Goal: Check status: Check status

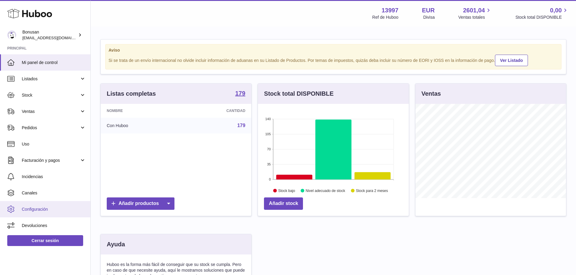
scroll to position [94, 151]
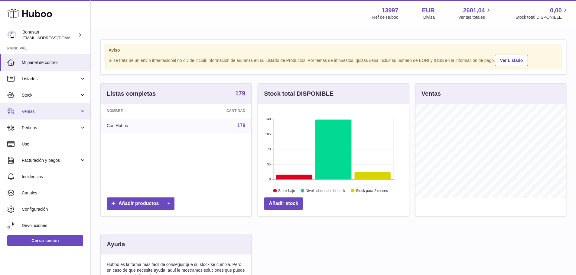
click at [29, 112] on span "Ventas" at bounding box center [51, 112] width 58 height 6
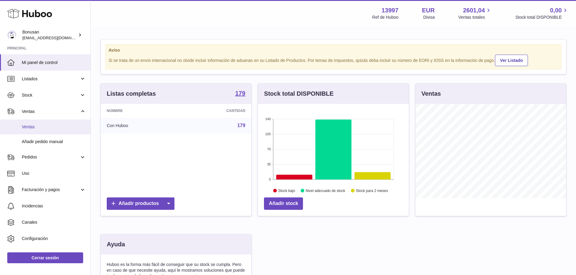
click at [27, 127] on span "Ventas" at bounding box center [54, 127] width 64 height 6
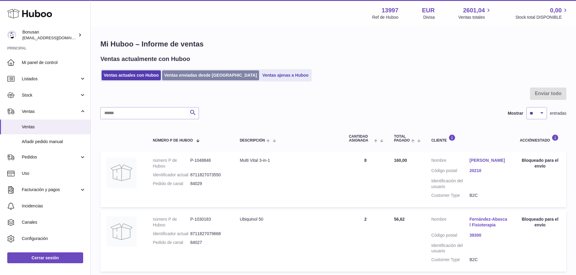
click at [198, 73] on link "Ventas enviadas desde [GEOGRAPHIC_DATA]" at bounding box center [210, 75] width 97 height 10
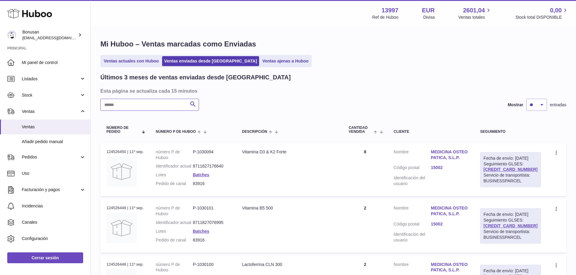
click at [129, 104] on input "text" at bounding box center [149, 105] width 99 height 12
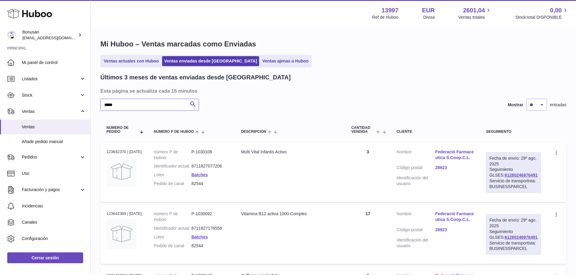
type input "*****"
click at [454, 157] on link "Federació Farmaceutica S.Coop.C.L." at bounding box center [454, 154] width 39 height 11
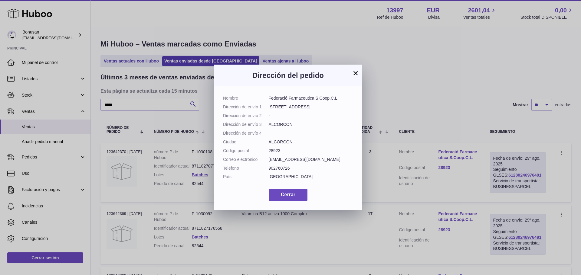
click at [356, 72] on button "×" at bounding box center [355, 73] width 7 height 7
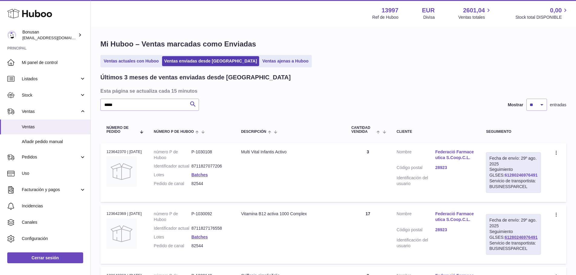
click at [506, 176] on link "61280246976491" at bounding box center [521, 175] width 33 height 5
click at [36, 96] on span "Stock" at bounding box center [51, 96] width 58 height 6
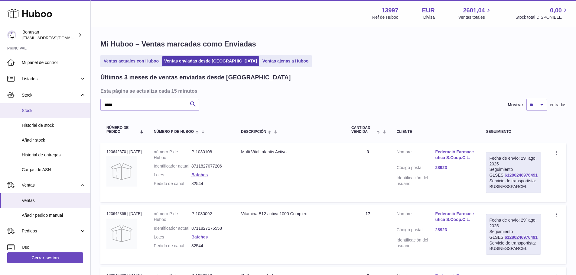
click at [28, 109] on span "Stock" at bounding box center [54, 111] width 64 height 6
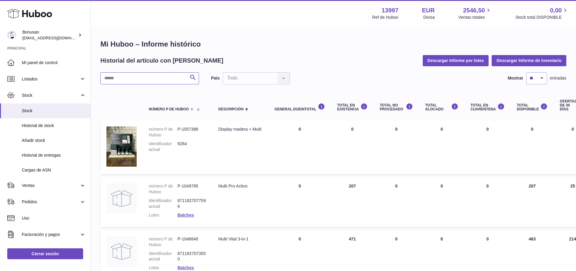
click at [116, 78] on input "text" at bounding box center [149, 78] width 99 height 12
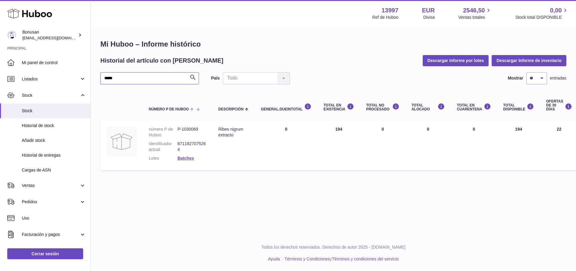
type input "*****"
click at [36, 187] on span "Ventas" at bounding box center [51, 186] width 58 height 6
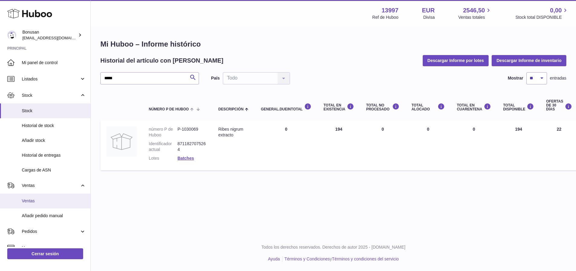
click at [30, 201] on span "Ventas" at bounding box center [54, 201] width 64 height 6
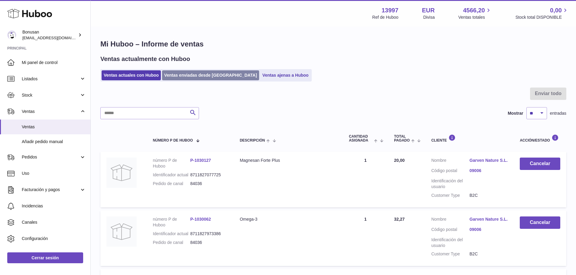
click at [202, 75] on link "Ventas enviadas desde Huboo" at bounding box center [210, 75] width 97 height 10
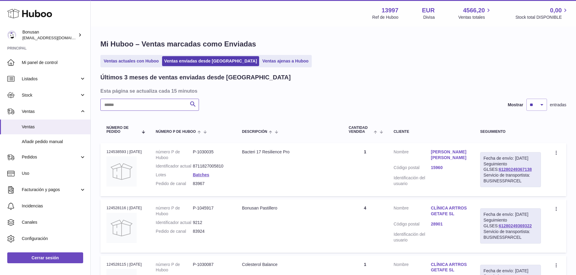
click at [155, 104] on input "text" at bounding box center [149, 105] width 99 height 12
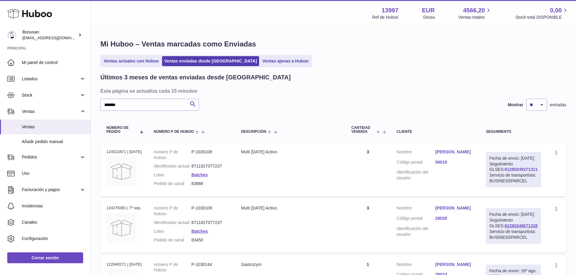
click at [511, 172] on link "61280249271311" at bounding box center [521, 169] width 33 height 5
drag, startPoint x: 120, startPoint y: 106, endPoint x: 103, endPoint y: 106, distance: 17.5
click at [103, 107] on input "*******" at bounding box center [149, 105] width 99 height 12
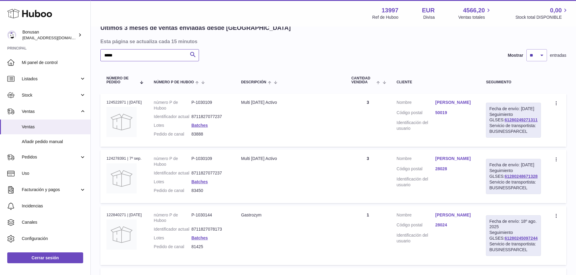
scroll to position [60, 0]
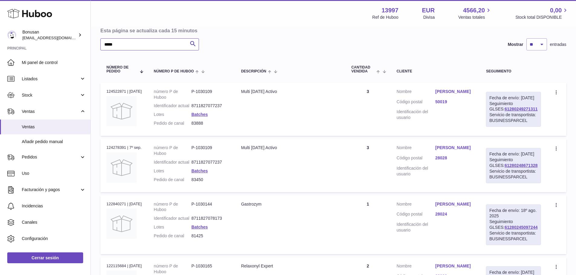
type input "*****"
click at [456, 92] on link "[PERSON_NAME]" at bounding box center [454, 92] width 39 height 6
click at [456, 92] on div at bounding box center [288, 137] width 576 height 275
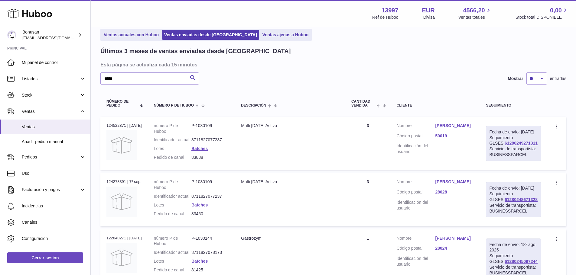
scroll to position [0, 0]
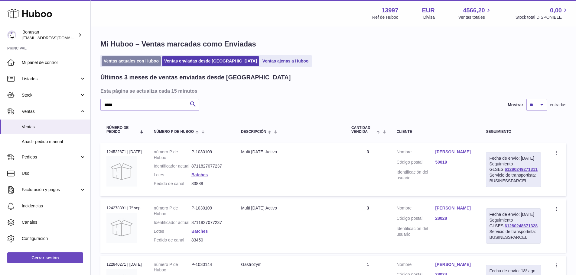
click at [125, 62] on link "Ventas actuales con Huboo" at bounding box center [131, 61] width 59 height 10
click at [127, 107] on input "*****" at bounding box center [149, 105] width 99 height 12
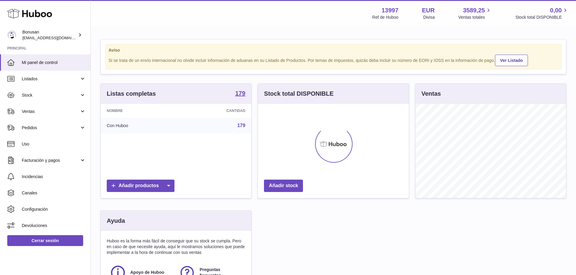
scroll to position [94, 151]
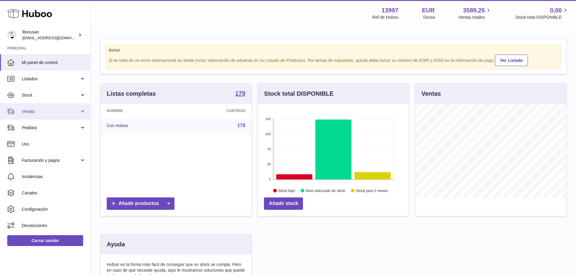
click at [39, 112] on span "Ventas" at bounding box center [51, 112] width 58 height 6
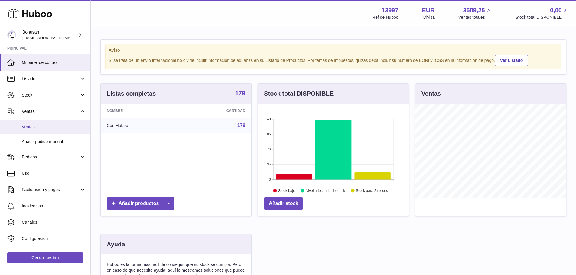
click at [31, 125] on span "Ventas" at bounding box center [54, 127] width 64 height 6
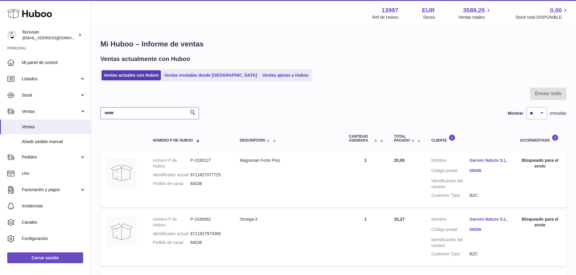
click at [133, 116] on input "text" at bounding box center [149, 113] width 99 height 12
click at [78, 66] on link "Mi panel de control" at bounding box center [45, 62] width 90 height 16
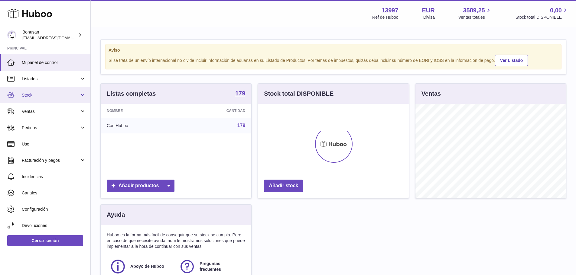
scroll to position [94, 151]
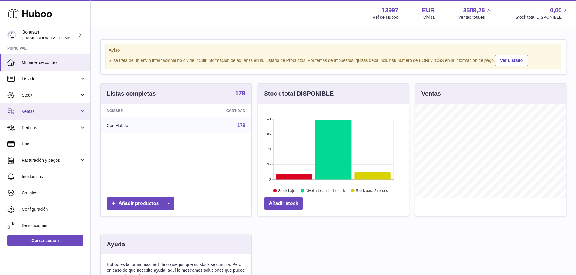
click at [33, 115] on link "Ventas" at bounding box center [45, 111] width 90 height 16
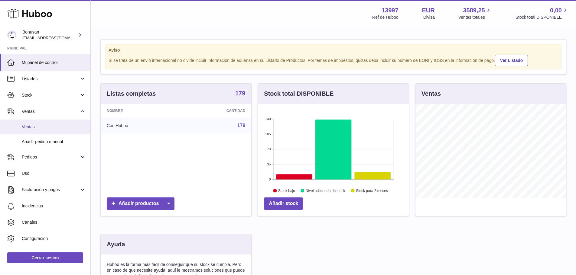
click at [32, 129] on span "Ventas" at bounding box center [54, 127] width 64 height 6
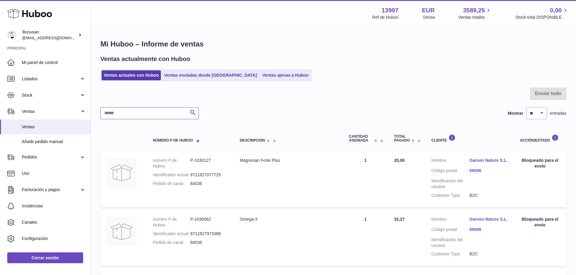
click at [122, 114] on input "text" at bounding box center [149, 113] width 99 height 12
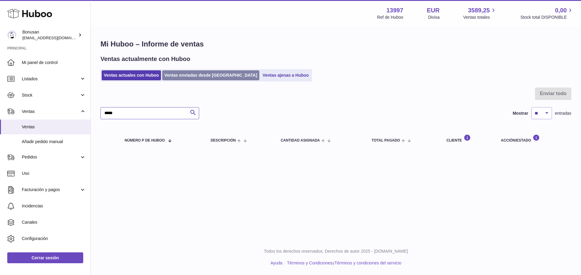
type input "*****"
click at [195, 74] on link "Ventas enviadas desde [GEOGRAPHIC_DATA]" at bounding box center [210, 75] width 97 height 10
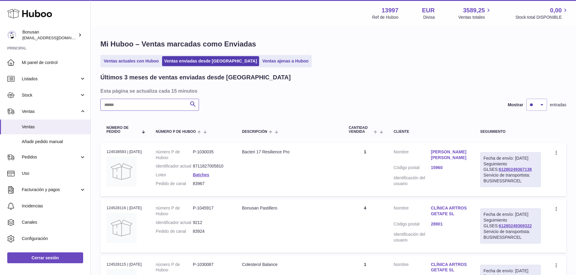
click at [120, 107] on input "text" at bounding box center [149, 105] width 99 height 12
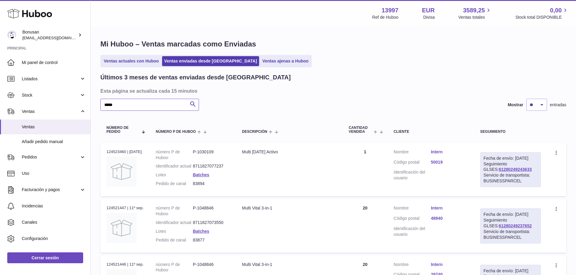
type input "*****"
click at [443, 153] on link "Intern" at bounding box center [449, 152] width 37 height 6
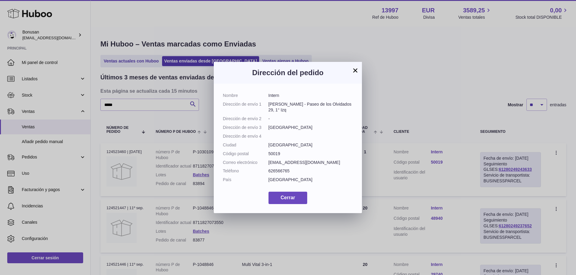
click at [443, 154] on div "× Dirección del pedido Nombre Intern Dirección de envío 1 Marta Murillo - Paseo…" at bounding box center [288, 137] width 576 height 275
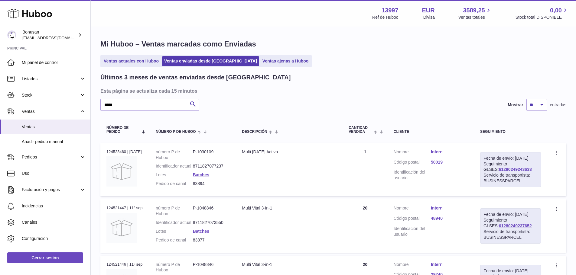
click at [507, 172] on link "61280249243633" at bounding box center [515, 169] width 33 height 5
click at [31, 95] on span "Stock" at bounding box center [51, 96] width 58 height 6
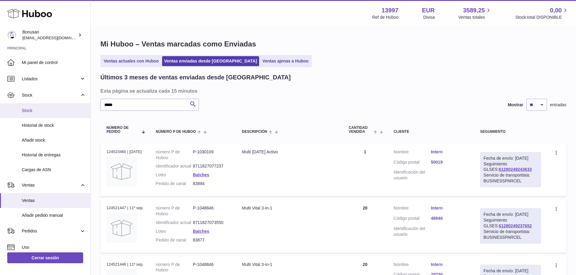
click at [26, 111] on span "Stock" at bounding box center [54, 111] width 64 height 6
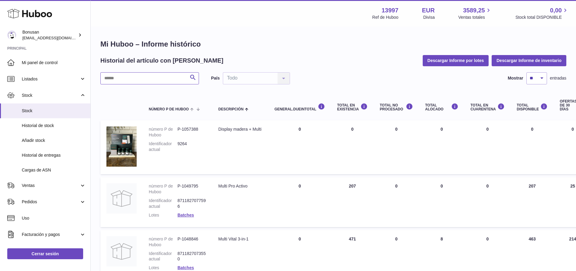
click at [128, 77] on input "text" at bounding box center [149, 78] width 99 height 12
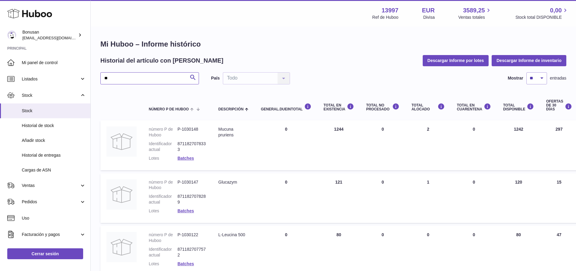
type input "**"
click at [33, 187] on span "Ventas" at bounding box center [51, 186] width 58 height 6
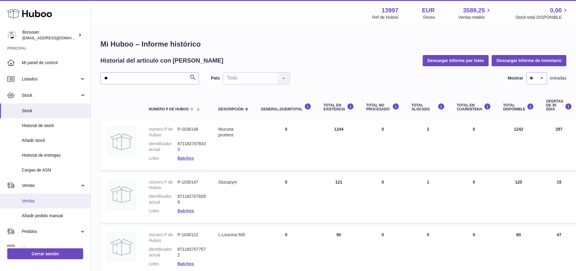
click at [28, 202] on span "Ventas" at bounding box center [54, 201] width 64 height 6
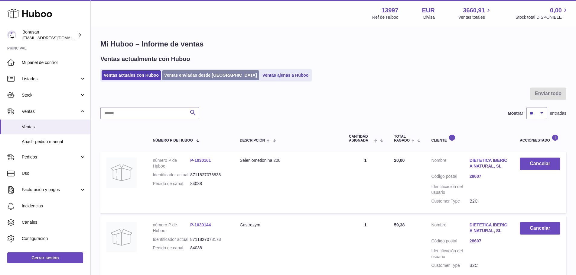
click at [206, 79] on link "Ventas enviadas desde [GEOGRAPHIC_DATA]" at bounding box center [210, 75] width 97 height 10
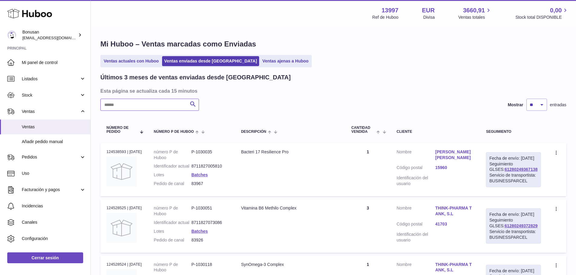
click at [145, 102] on input "text" at bounding box center [149, 105] width 99 height 12
type input "*****"
click at [448, 151] on link "Torondel Sergi" at bounding box center [454, 152] width 39 height 6
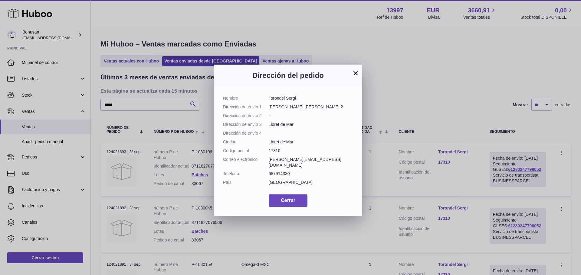
drag, startPoint x: 316, startPoint y: 108, endPoint x: 265, endPoint y: 106, distance: 51.1
click at [265, 106] on dl "Nombre [PERSON_NAME] Dirección de envío 1 [PERSON_NAME] [PERSON_NAME] 2 Direcci…" at bounding box center [288, 142] width 130 height 93
copy dl "Dirección de envío 1 [PERSON_NAME] [PERSON_NAME][GEOGRAPHIC_DATA]"
click at [354, 72] on button "×" at bounding box center [355, 73] width 7 height 7
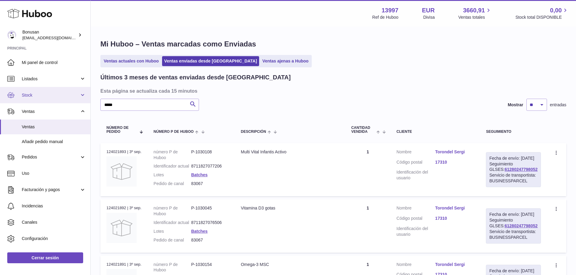
click at [25, 97] on span "Stock" at bounding box center [51, 96] width 58 height 6
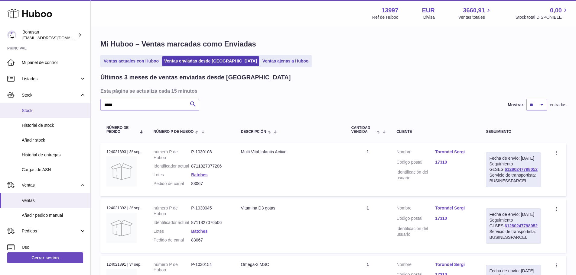
click at [26, 108] on span "Stock" at bounding box center [54, 111] width 64 height 6
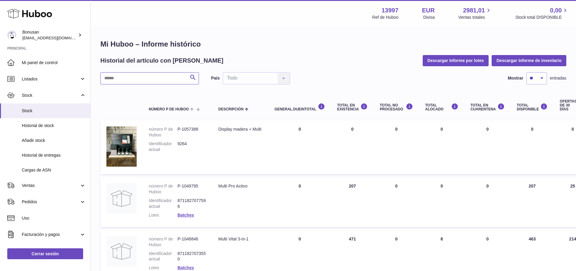
click at [114, 80] on input "text" at bounding box center [149, 78] width 99 height 12
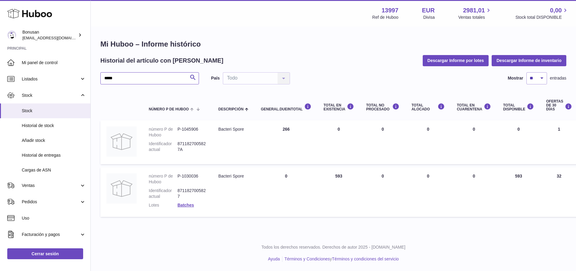
type input "*****"
